Goal: Information Seeking & Learning: Learn about a topic

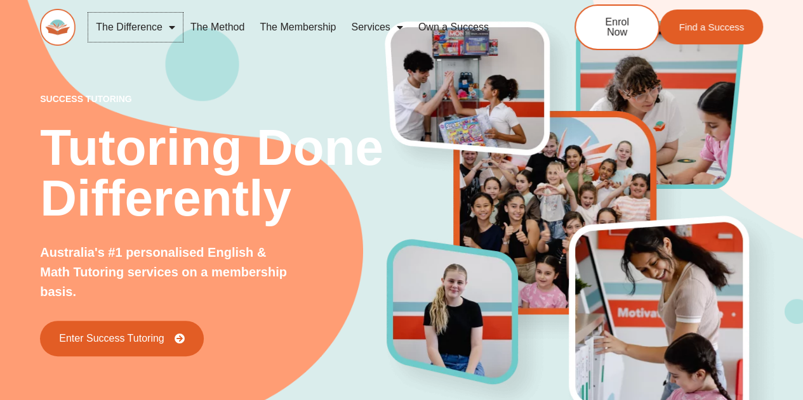
click at [169, 23] on span "Menu" at bounding box center [168, 27] width 13 height 23
click at [226, 26] on link "The Method" at bounding box center [217, 27] width 69 height 29
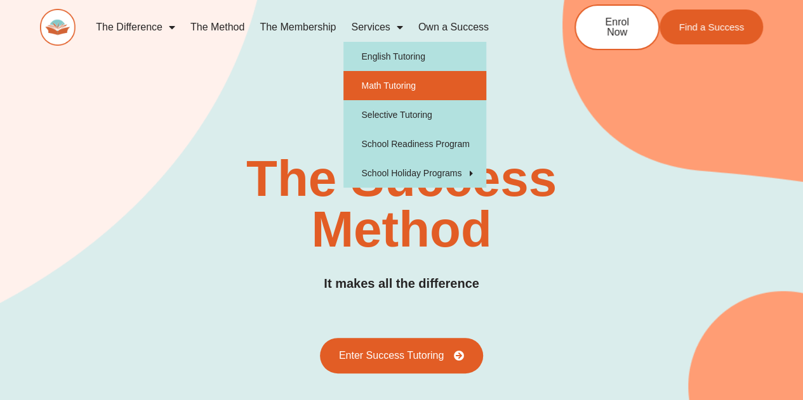
click at [418, 95] on link "Math Tutoring" at bounding box center [414, 85] width 143 height 29
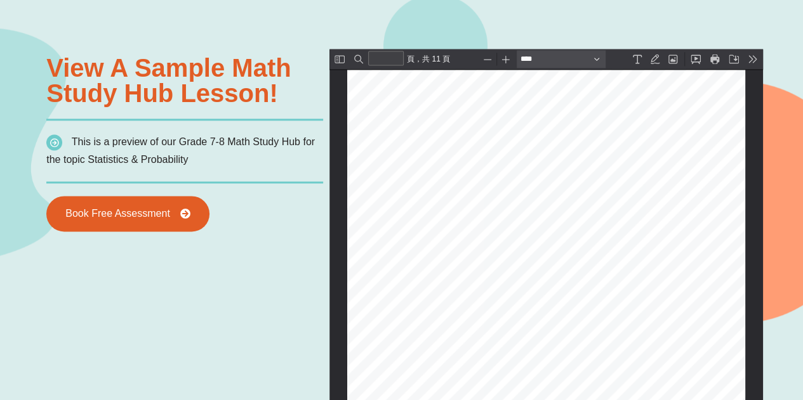
scroll to position [2544, 0]
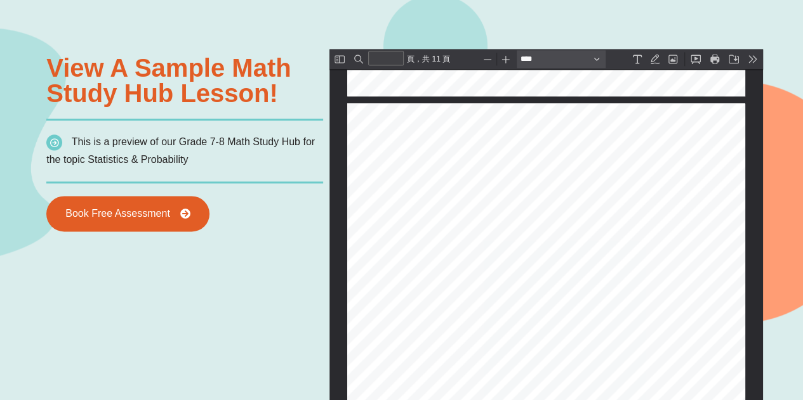
type input "*"
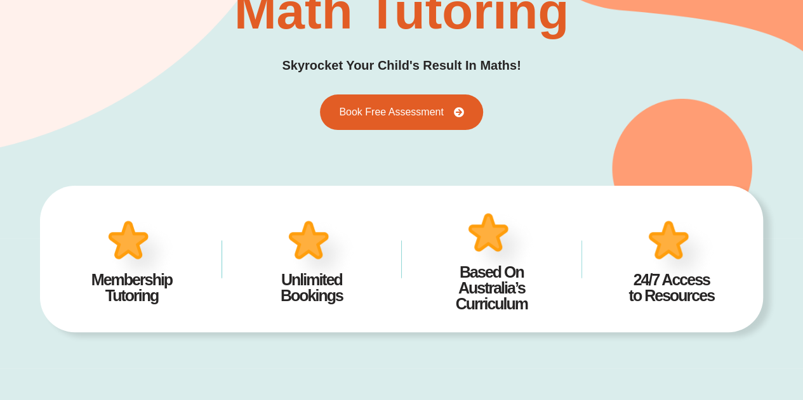
scroll to position [0, 0]
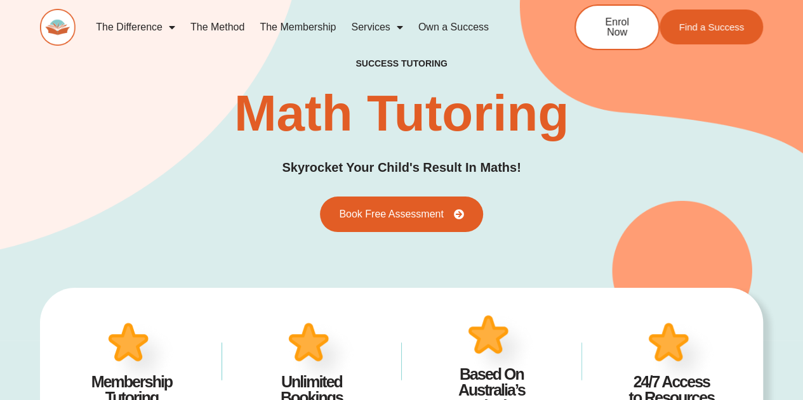
click at [66, 27] on img at bounding box center [58, 27] width 36 height 37
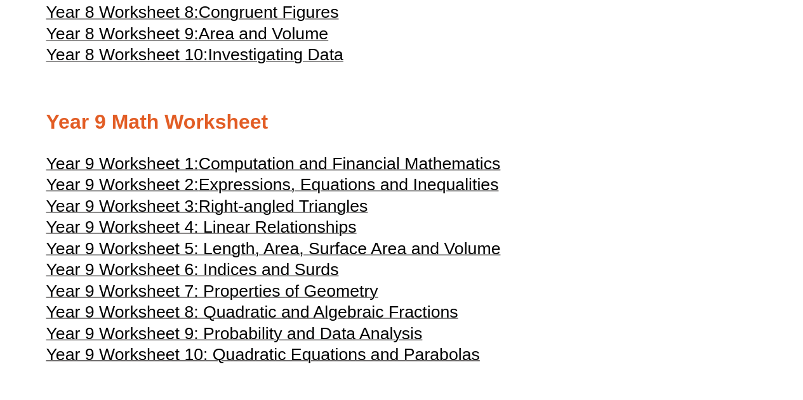
scroll to position [3358, 0]
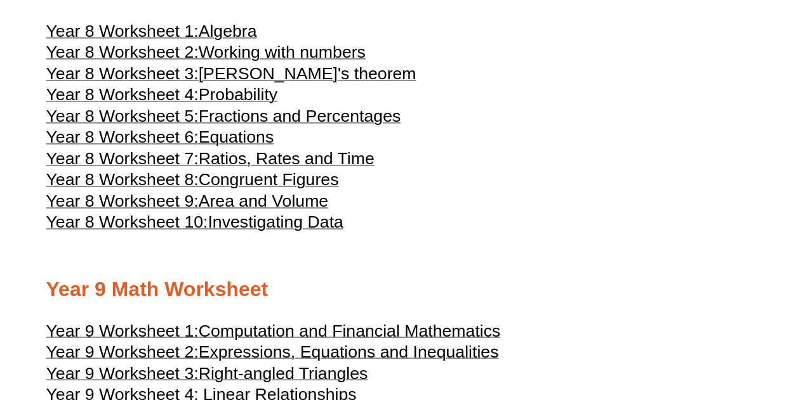
click at [252, 104] on span "Probability" at bounding box center [238, 94] width 79 height 19
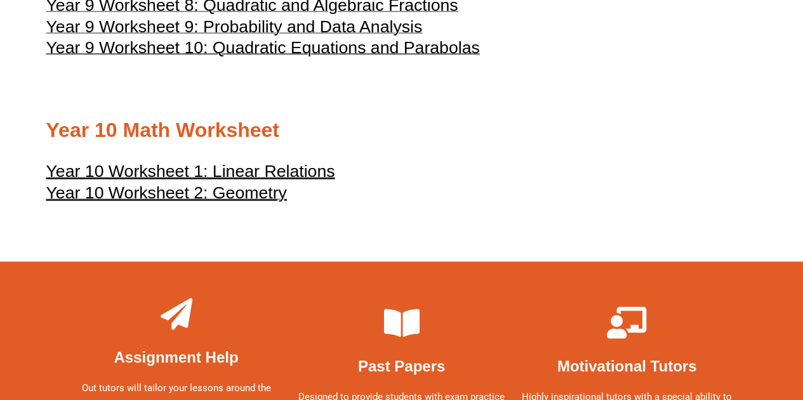
scroll to position [3865, 0]
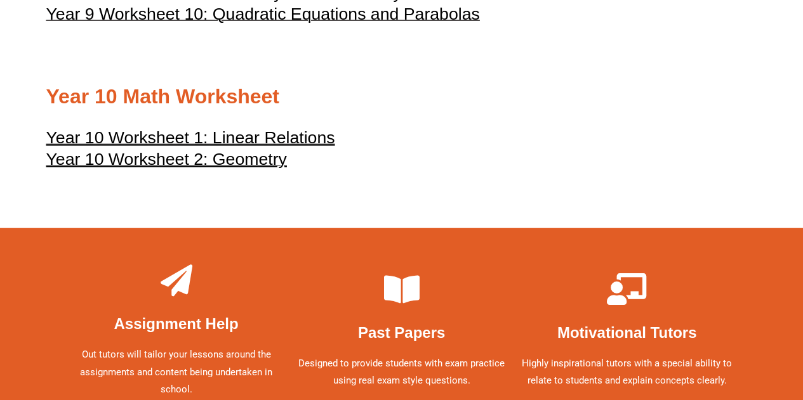
click at [270, 147] on u "Year 10 Worksheet 1: Linear Relations" at bounding box center [190, 137] width 289 height 19
